Goal: Task Accomplishment & Management: Use online tool/utility

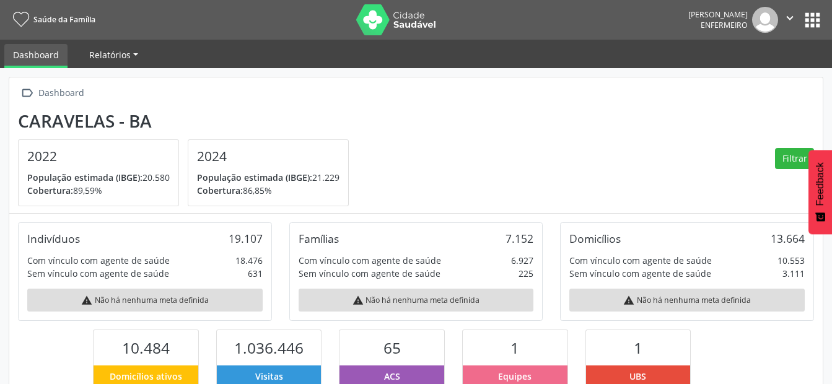
click at [104, 52] on span "Relatórios" at bounding box center [110, 55] width 42 height 12
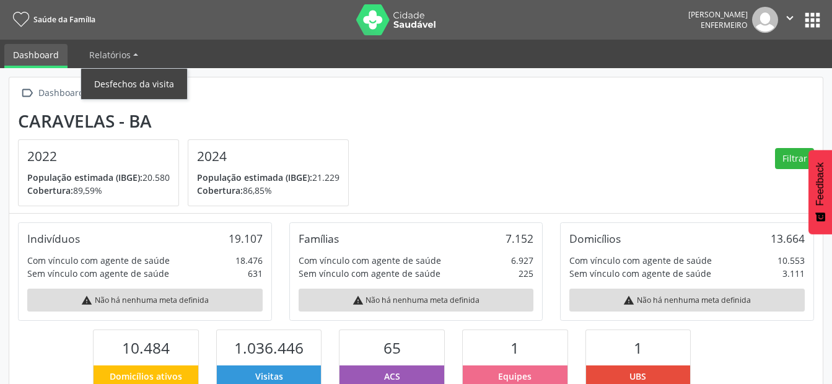
click at [125, 83] on link "Desfechos da visita" at bounding box center [134, 84] width 106 height 22
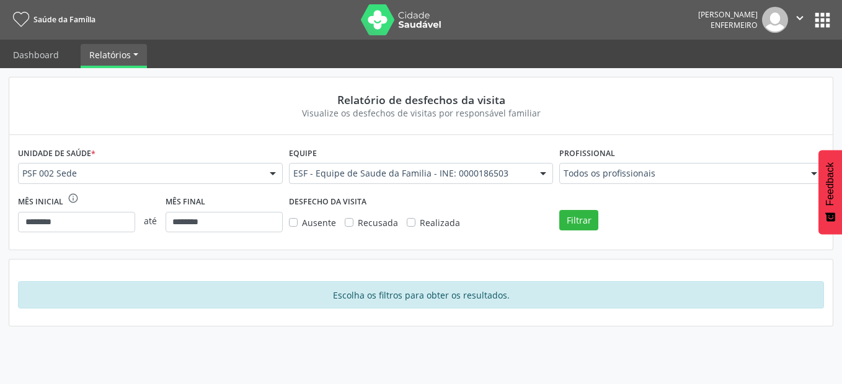
click at [420, 218] on label "Realizada" at bounding box center [440, 222] width 40 height 13
click at [571, 223] on button "Filtrar" at bounding box center [578, 220] width 39 height 21
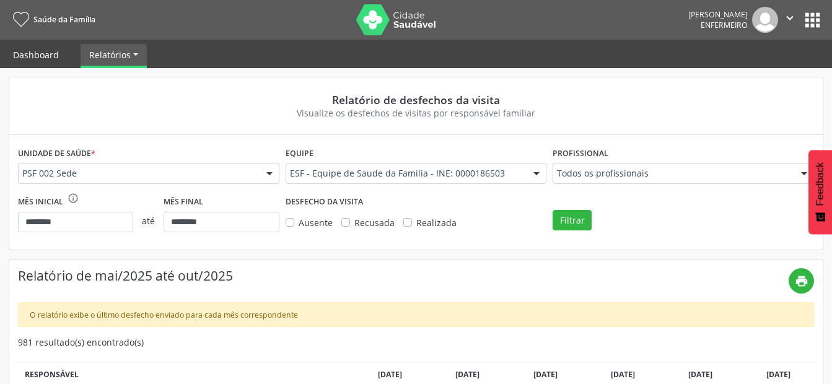
click at [33, 56] on link "Dashboard" at bounding box center [35, 55] width 63 height 22
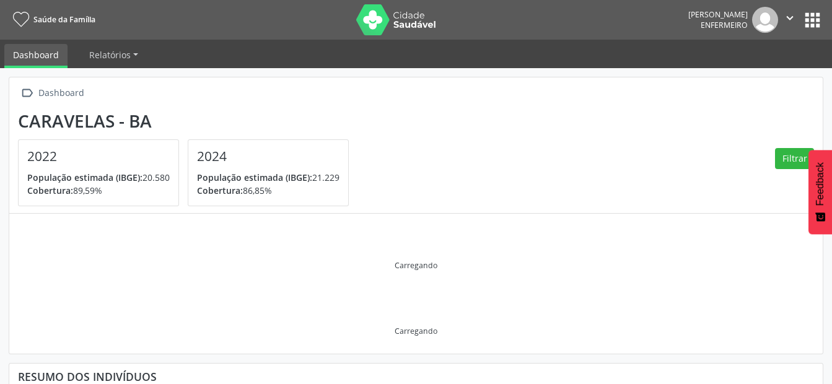
click at [814, 22] on button "apps" at bounding box center [813, 20] width 22 height 22
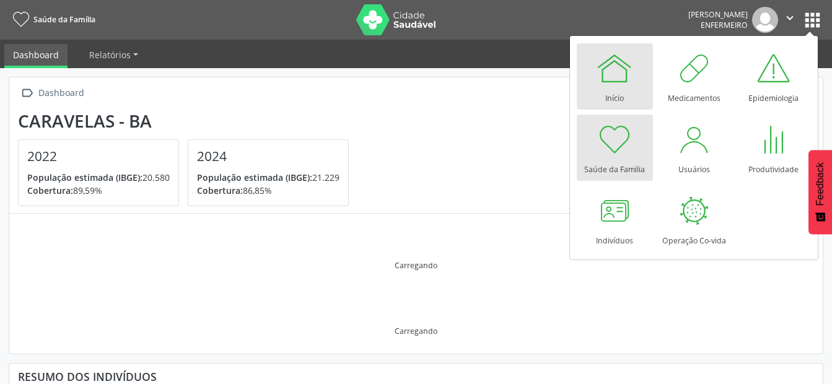
click at [622, 71] on div at bounding box center [614, 68] width 37 height 37
